Goal: Task Accomplishment & Management: Use online tool/utility

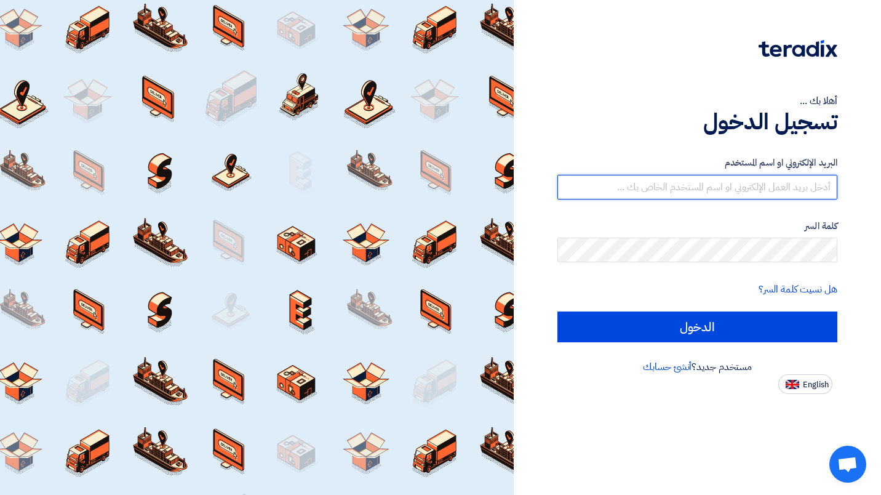
click at [803, 189] on input "text" at bounding box center [697, 187] width 280 height 25
